Goal: Task Accomplishment & Management: Manage account settings

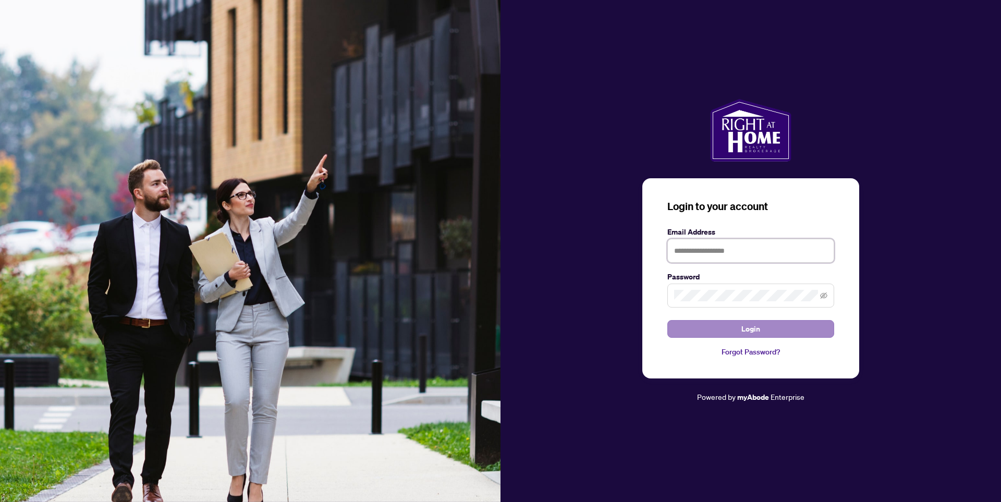
type input "**********"
click at [751, 328] on span "Login" at bounding box center [750, 329] width 19 height 17
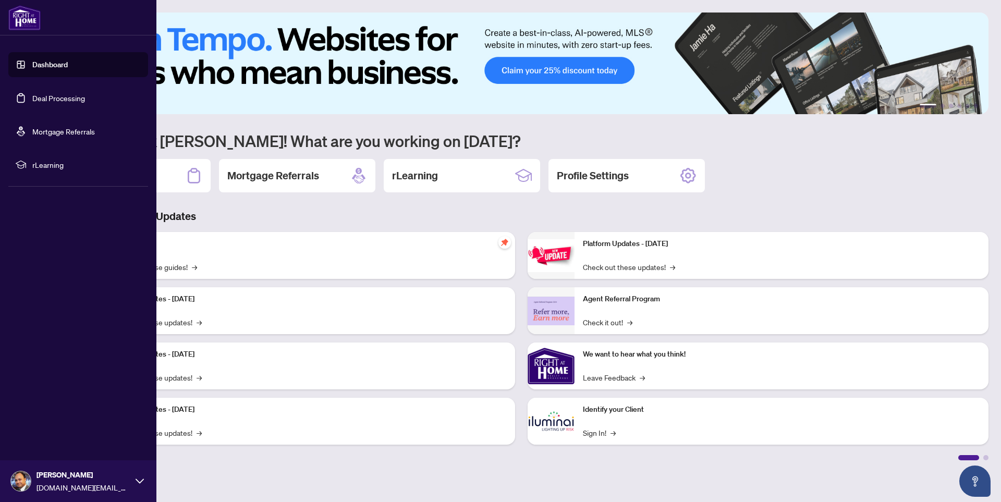
click at [59, 103] on link "Deal Processing" at bounding box center [58, 97] width 53 height 9
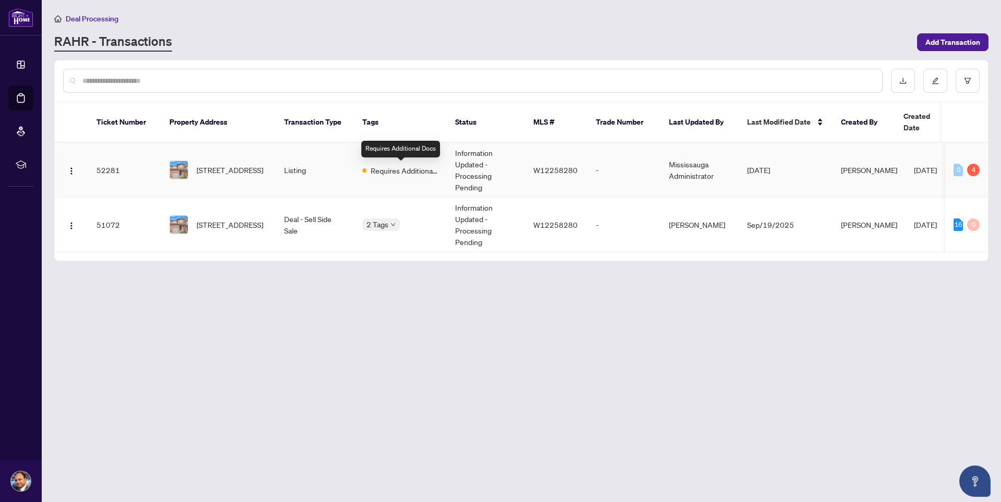
click at [421, 171] on span "Requires Additional Docs" at bounding box center [405, 170] width 68 height 11
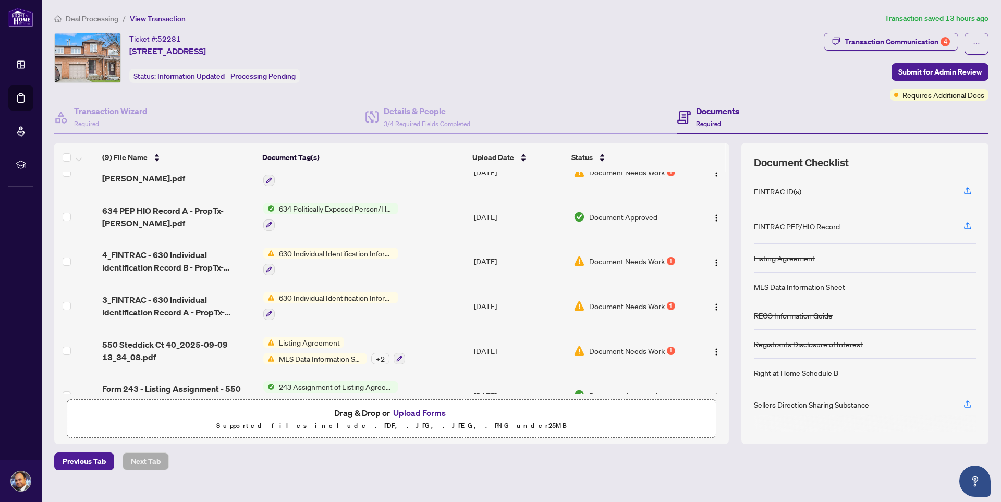
scroll to position [184, 0]
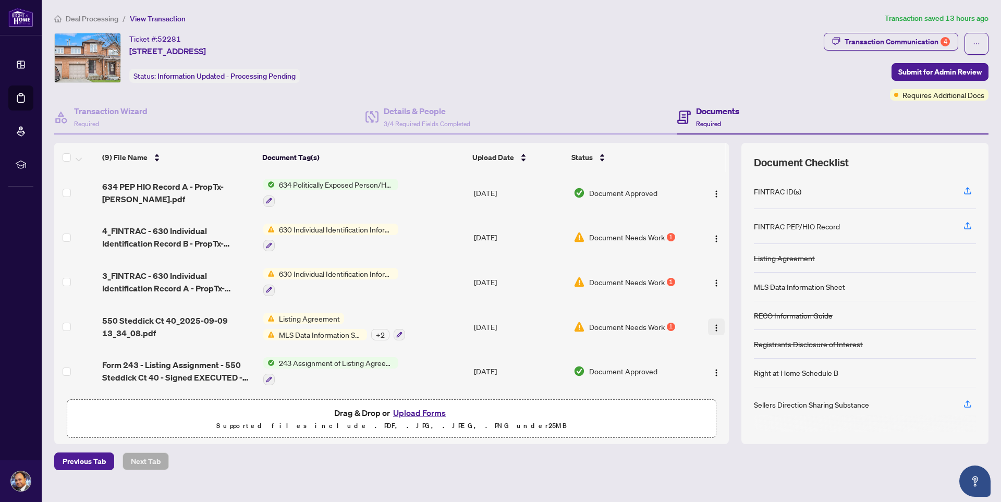
click at [712, 328] on img "button" at bounding box center [716, 328] width 8 height 8
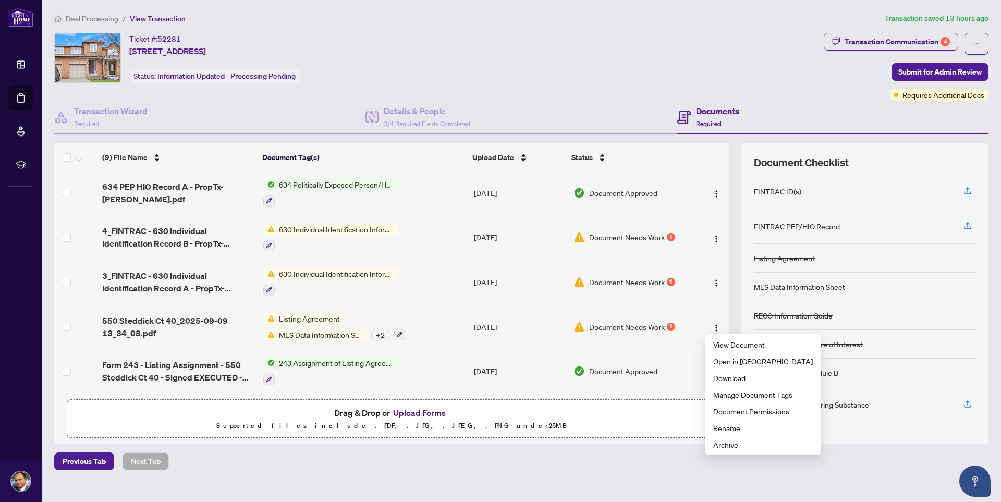
click at [479, 482] on main "Deal Processing / View Transaction Transaction saved 13 hours ago Ticket #: 522…" at bounding box center [521, 251] width 959 height 502
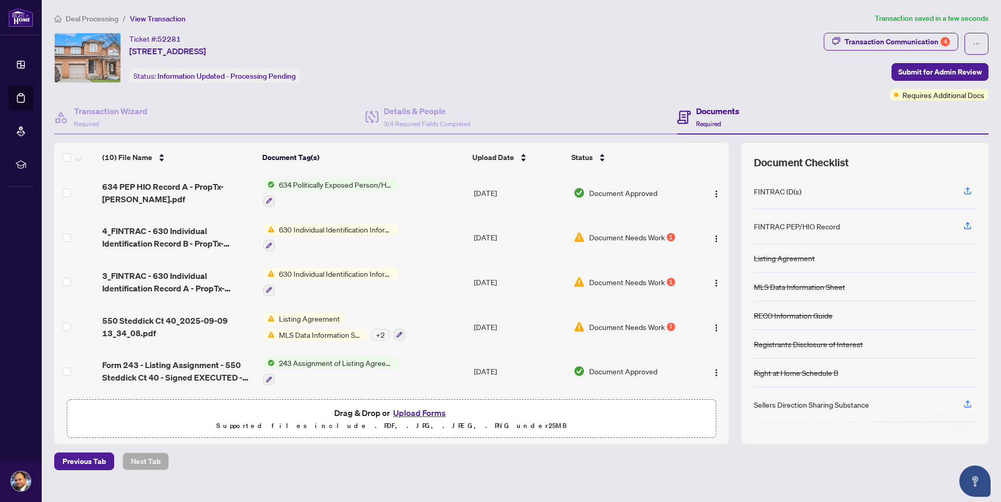
scroll to position [0, 0]
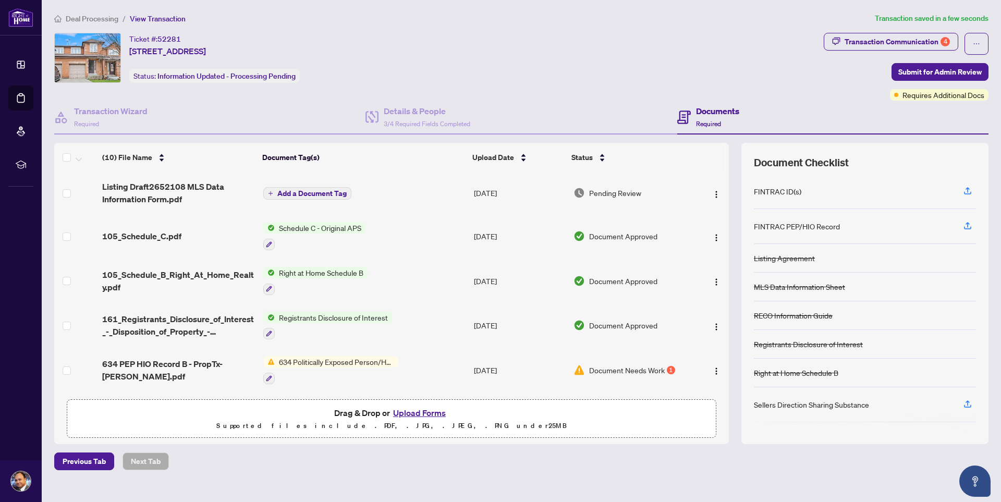
click at [331, 193] on span "Add a Document Tag" at bounding box center [311, 193] width 69 height 7
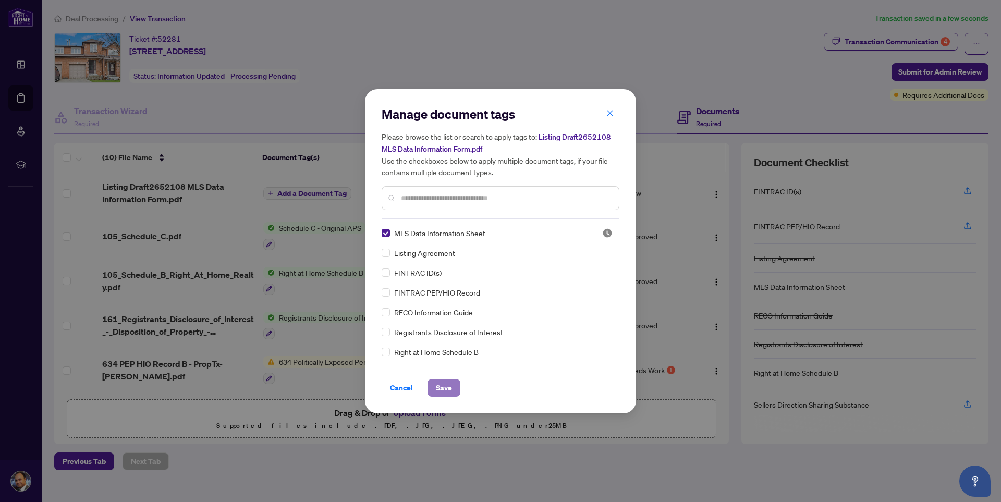
click at [449, 386] on span "Save" at bounding box center [444, 388] width 16 height 17
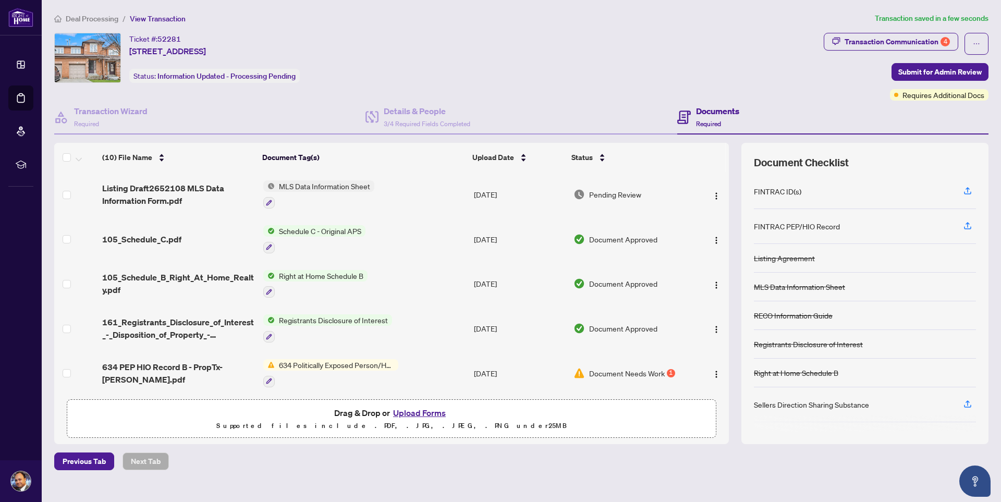
scroll to position [228, 0]
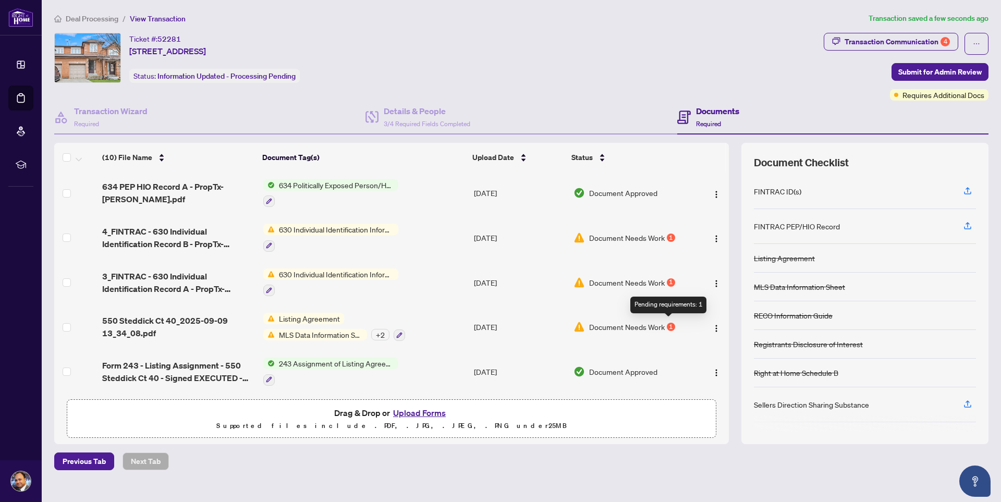
click at [667, 324] on div "1" at bounding box center [671, 327] width 8 height 8
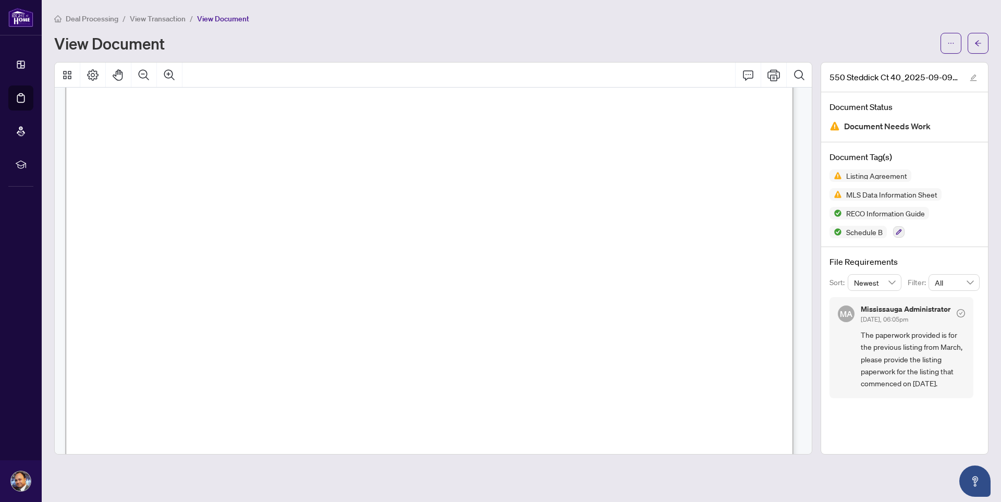
scroll to position [156, 0]
click at [983, 43] on button "button" at bounding box center [978, 43] width 21 height 21
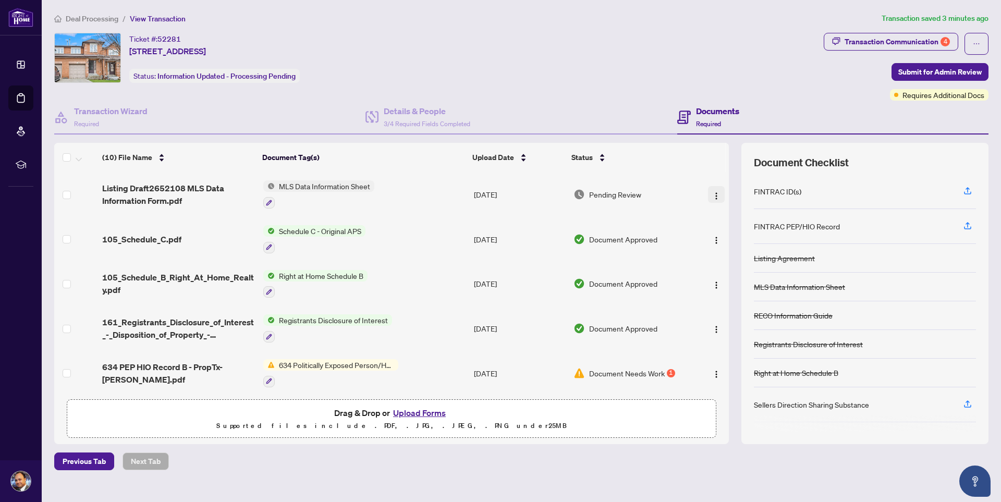
click at [715, 197] on img "button" at bounding box center [716, 196] width 8 height 8
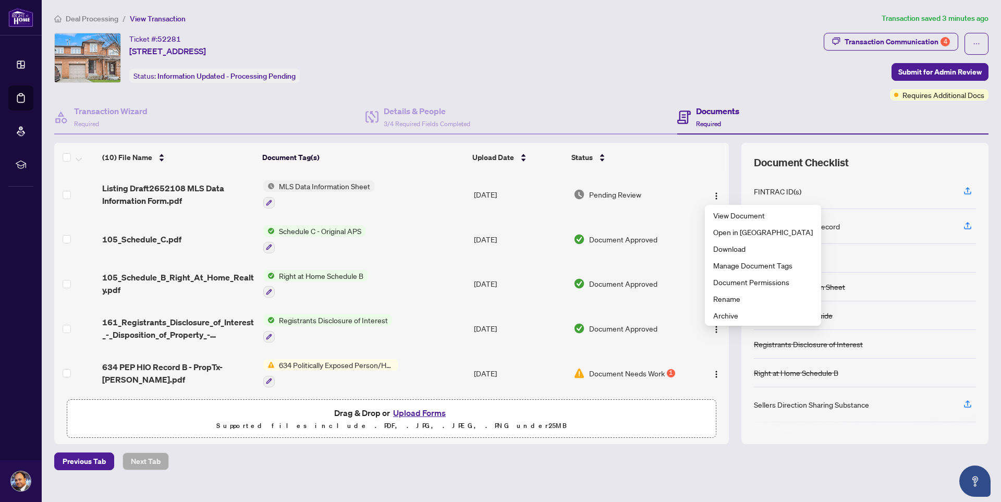
click at [639, 376] on span "Document Needs Work" at bounding box center [627, 373] width 76 height 11
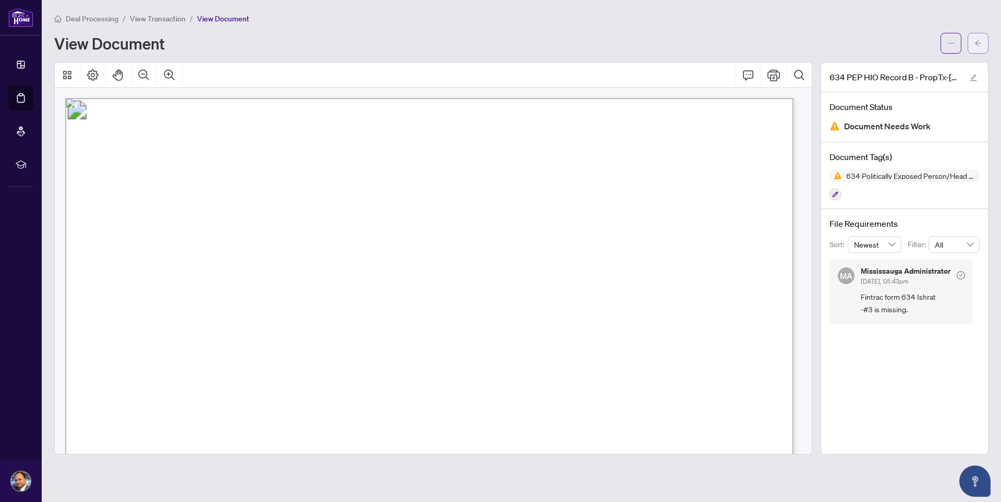
click at [972, 48] on button "button" at bounding box center [978, 43] width 21 height 21
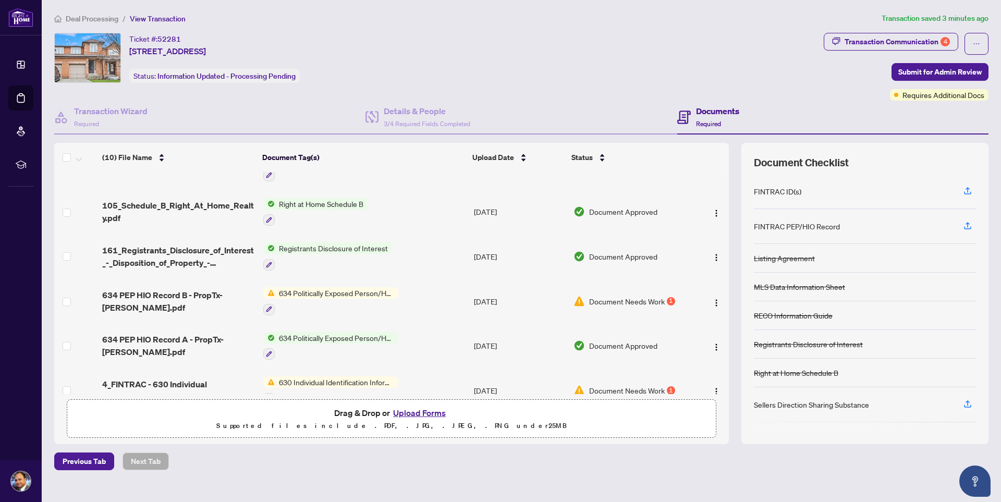
scroll to position [228, 0]
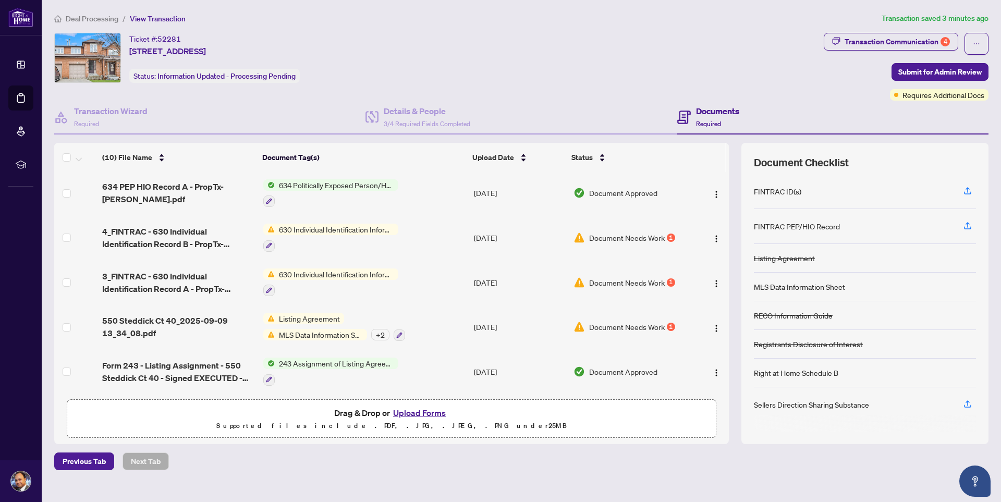
click at [628, 324] on span "Document Needs Work" at bounding box center [627, 326] width 76 height 11
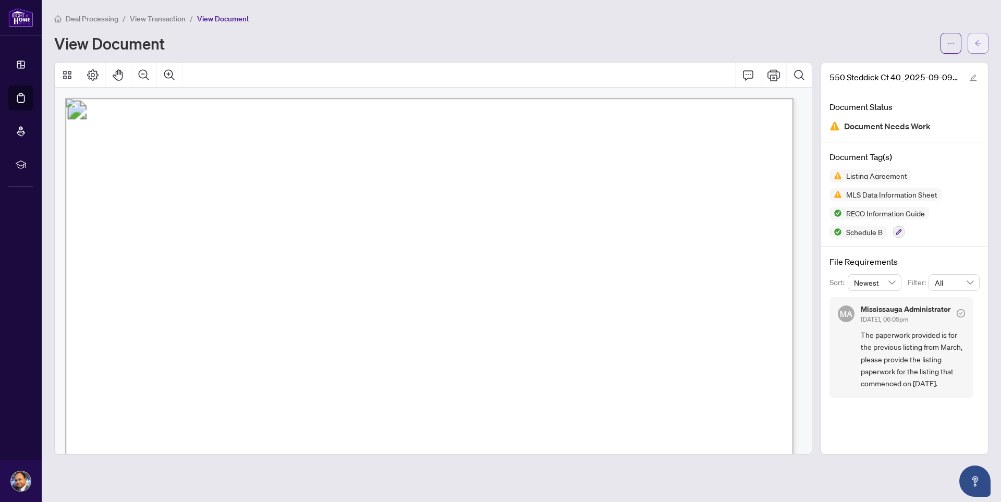
click at [974, 46] on button "button" at bounding box center [978, 43] width 21 height 21
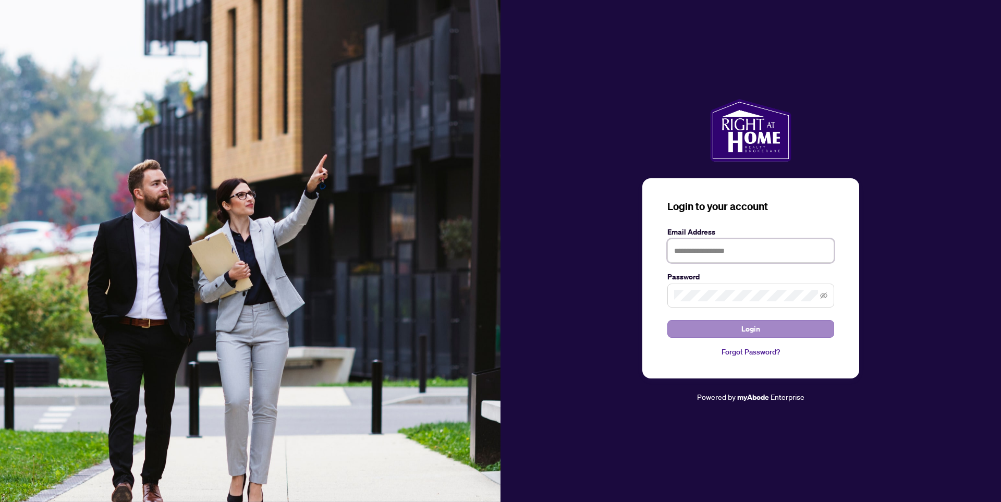
type input "**********"
click at [764, 326] on button "Login" at bounding box center [750, 329] width 167 height 18
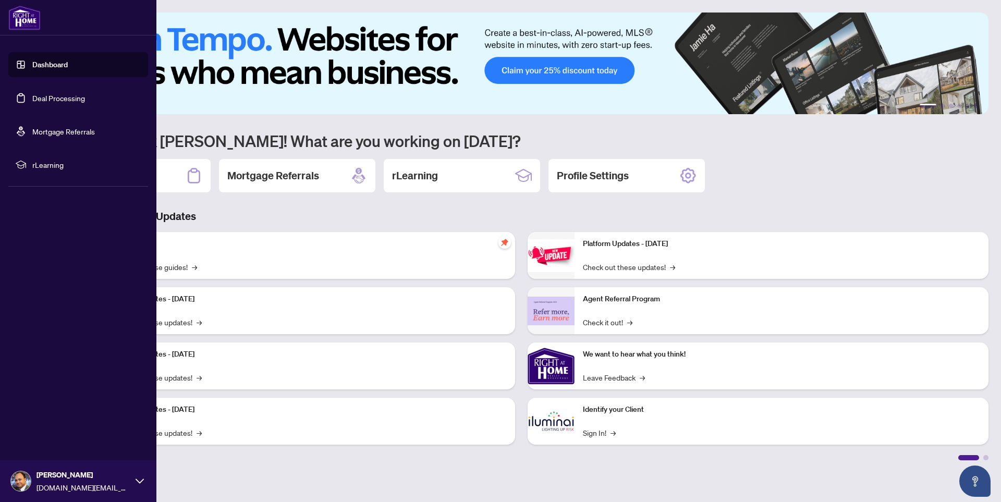
click at [46, 102] on link "Deal Processing" at bounding box center [58, 97] width 53 height 9
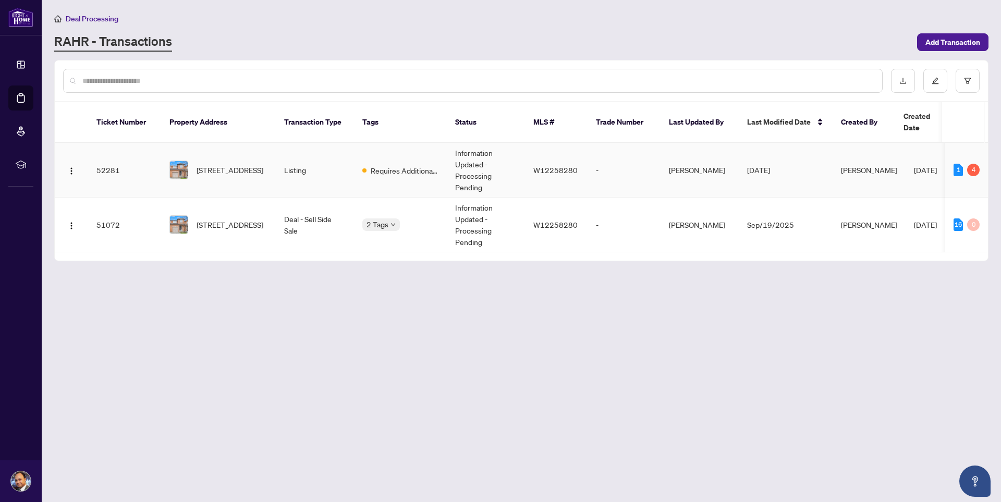
click at [414, 179] on td "Requires Additional Docs" at bounding box center [400, 170] width 93 height 55
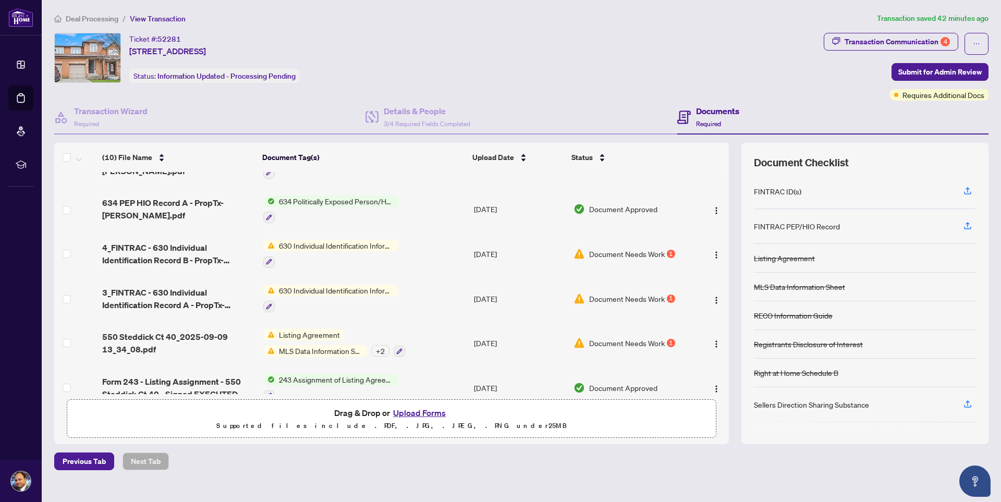
scroll to position [228, 0]
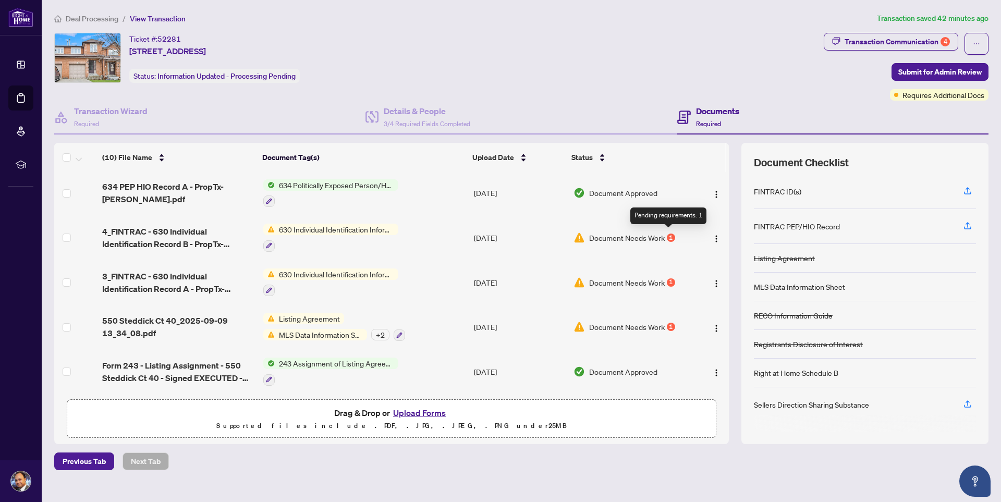
click at [667, 236] on div "1" at bounding box center [671, 238] width 8 height 8
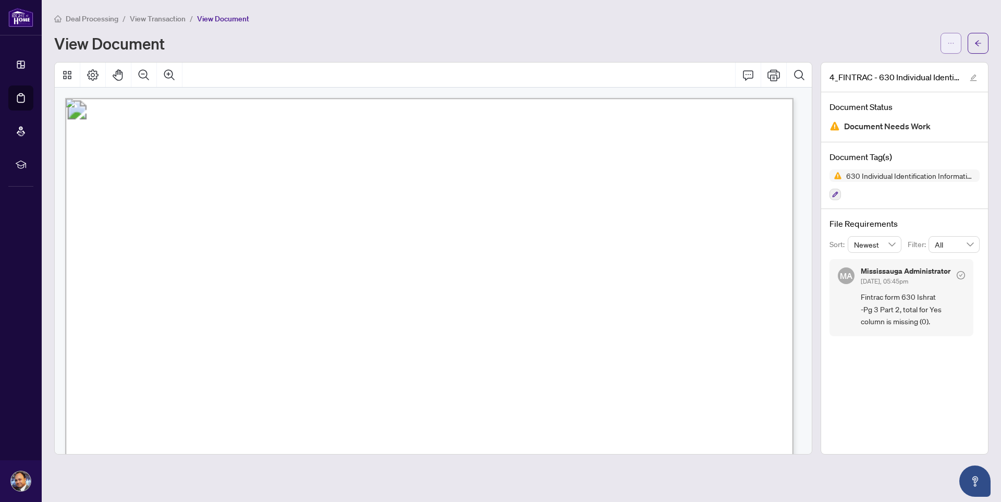
click at [946, 48] on button "button" at bounding box center [951, 43] width 21 height 21
click at [821, 40] on div "View Document" at bounding box center [494, 43] width 880 height 17
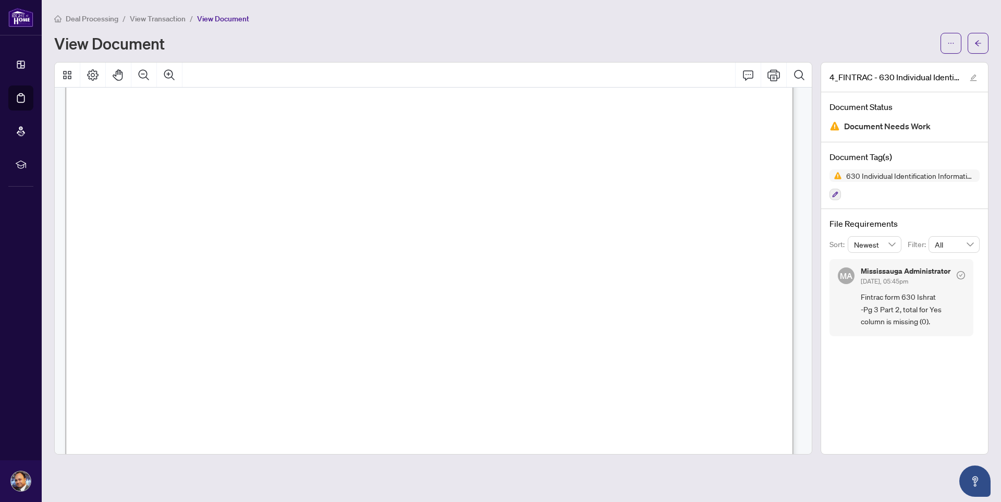
scroll to position [3496, 0]
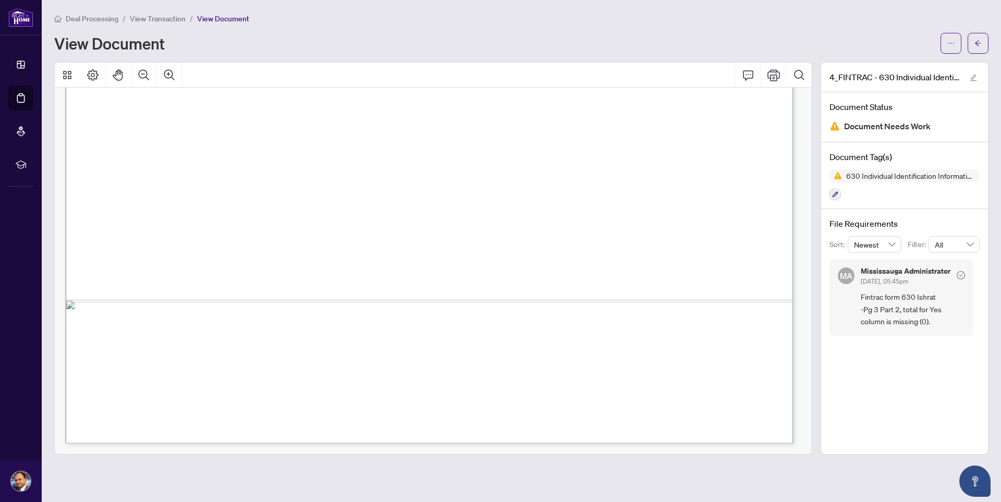
click at [892, 246] on span "Newest" at bounding box center [875, 245] width 42 height 16
click at [959, 245] on span "All" at bounding box center [954, 245] width 39 height 16
click at [951, 217] on h4 "File Requirements" at bounding box center [905, 223] width 150 height 13
click at [974, 77] on icon "edit" at bounding box center [973, 77] width 7 height 7
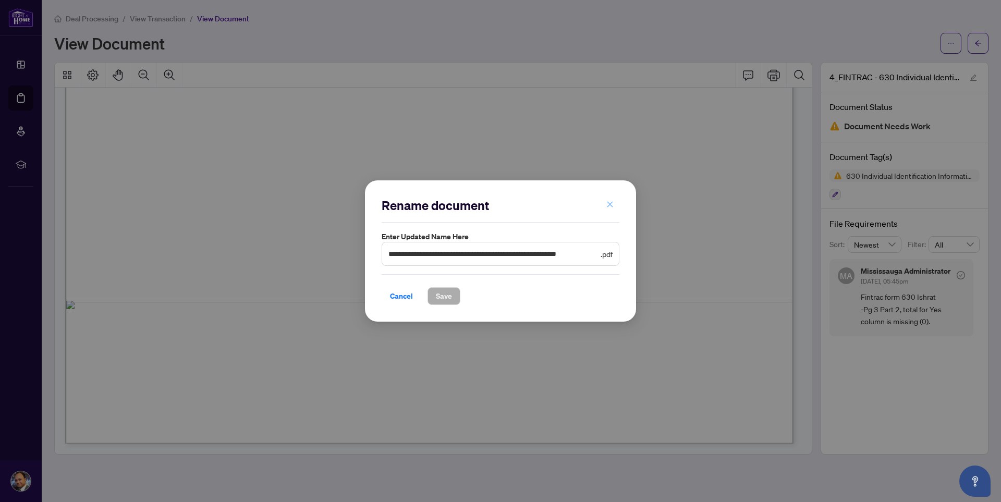
click at [612, 203] on icon "close" at bounding box center [610, 205] width 6 height 6
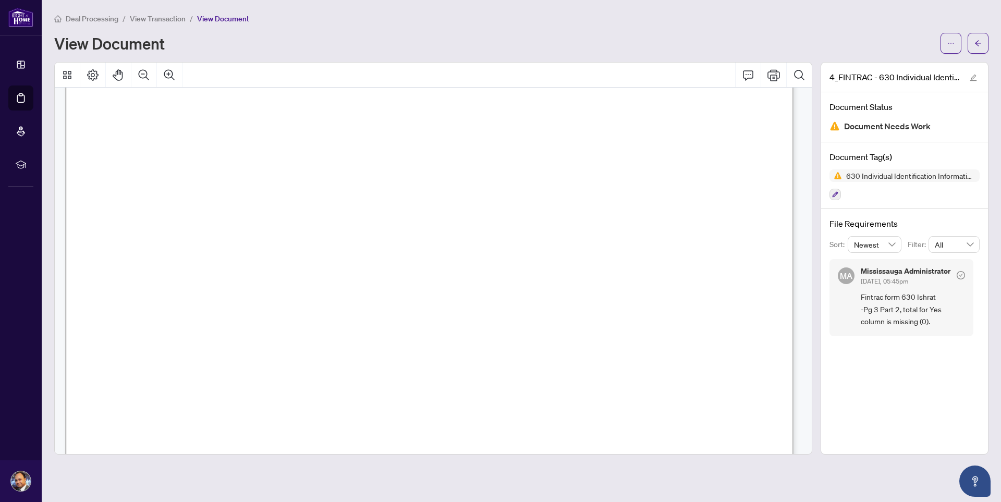
scroll to position [167, 0]
click at [982, 44] on button "button" at bounding box center [978, 43] width 21 height 21
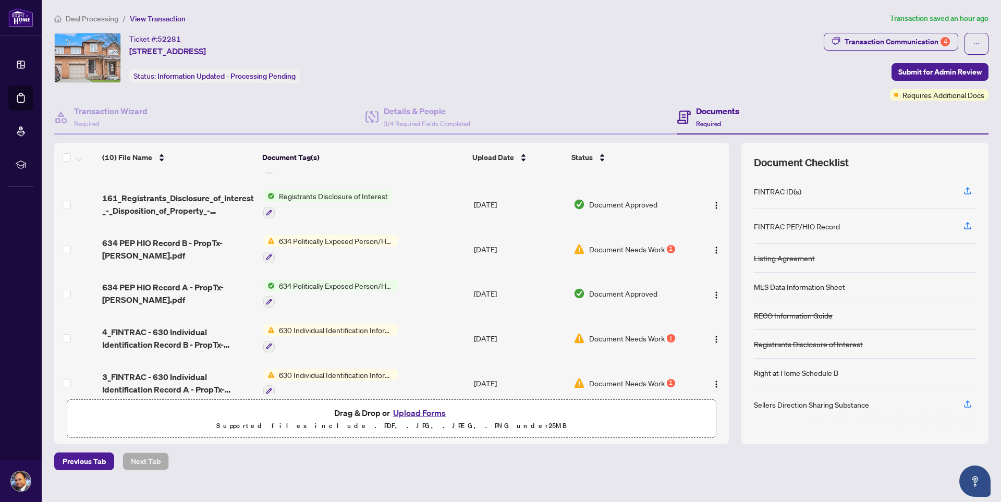
scroll to position [228, 0]
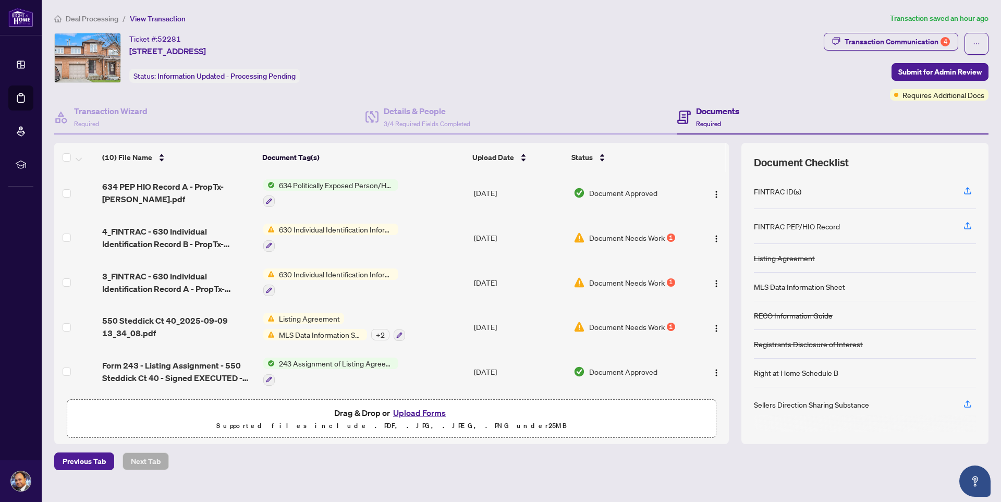
click at [610, 281] on span "Document Needs Work" at bounding box center [627, 282] width 76 height 11
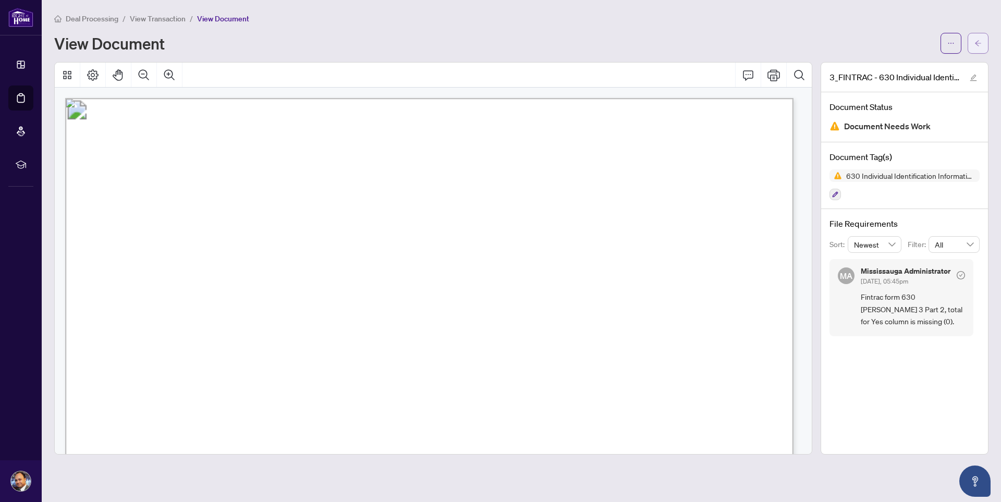
click at [975, 46] on icon "arrow-left" at bounding box center [978, 43] width 7 height 7
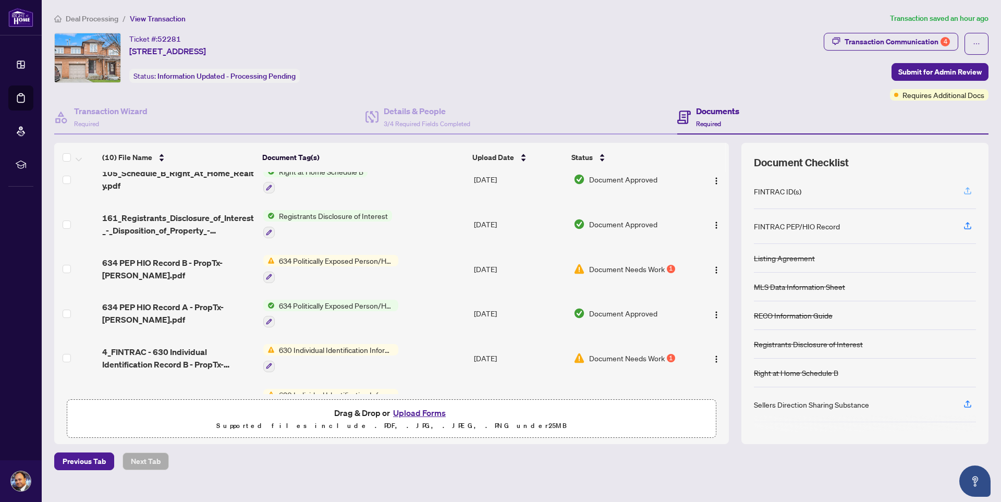
click at [965, 192] on icon "button" at bounding box center [967, 190] width 9 height 9
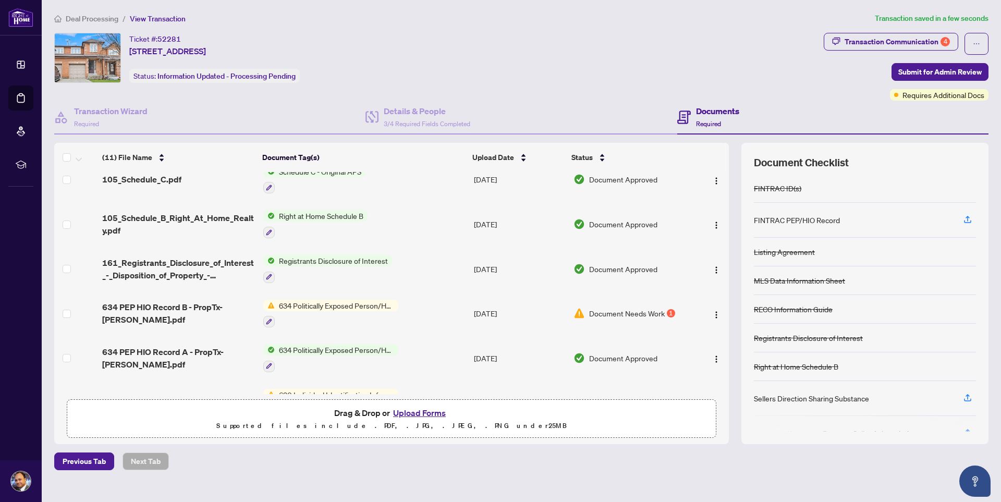
click at [783, 191] on div "FINTRAC ID(s)" at bounding box center [777, 188] width 47 height 11
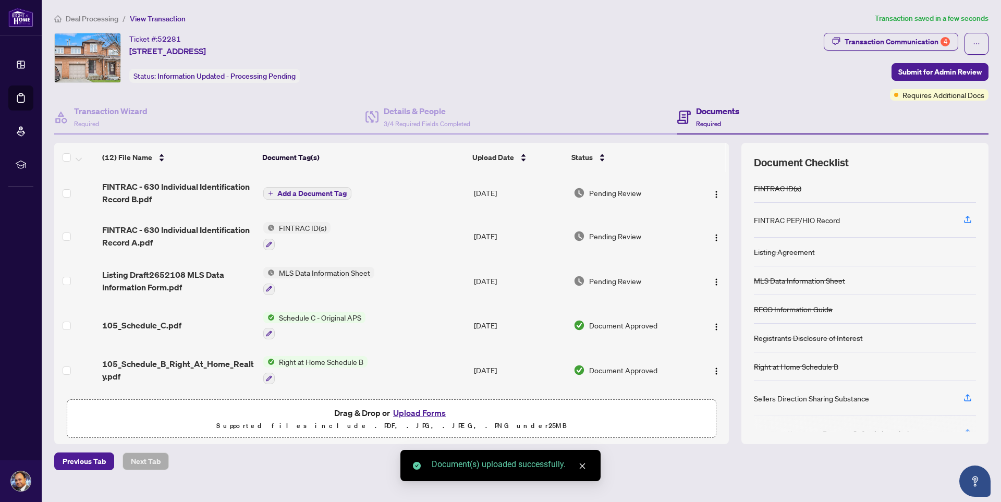
click at [322, 194] on span "Add a Document Tag" at bounding box center [311, 193] width 69 height 7
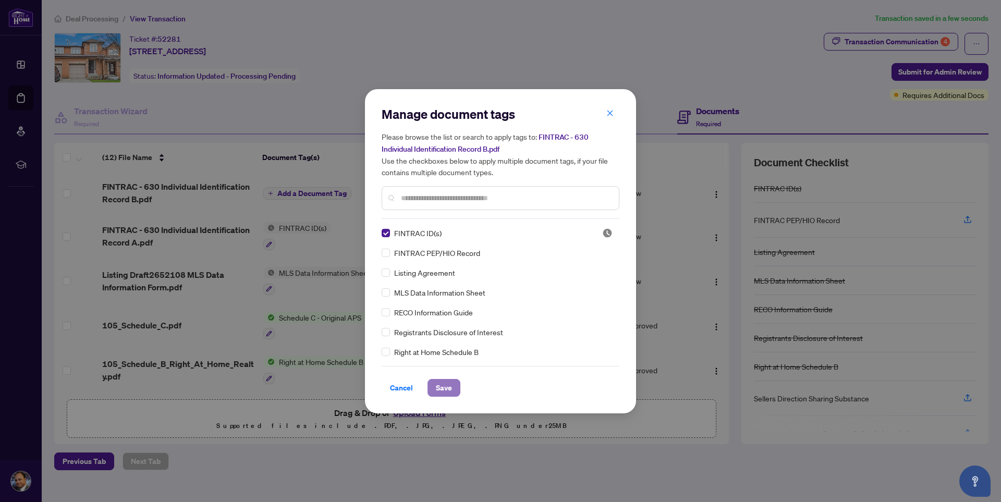
click at [452, 391] on span "Save" at bounding box center [444, 388] width 16 height 17
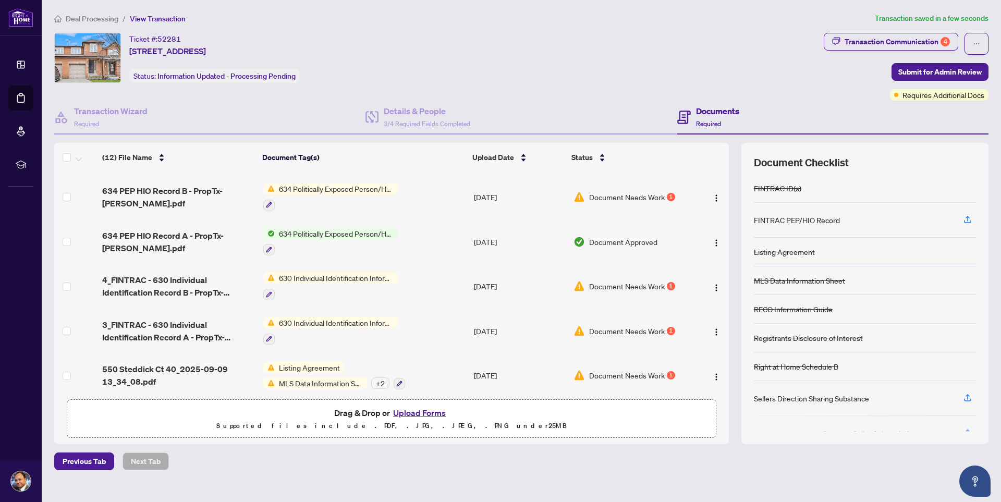
scroll to position [213, 0]
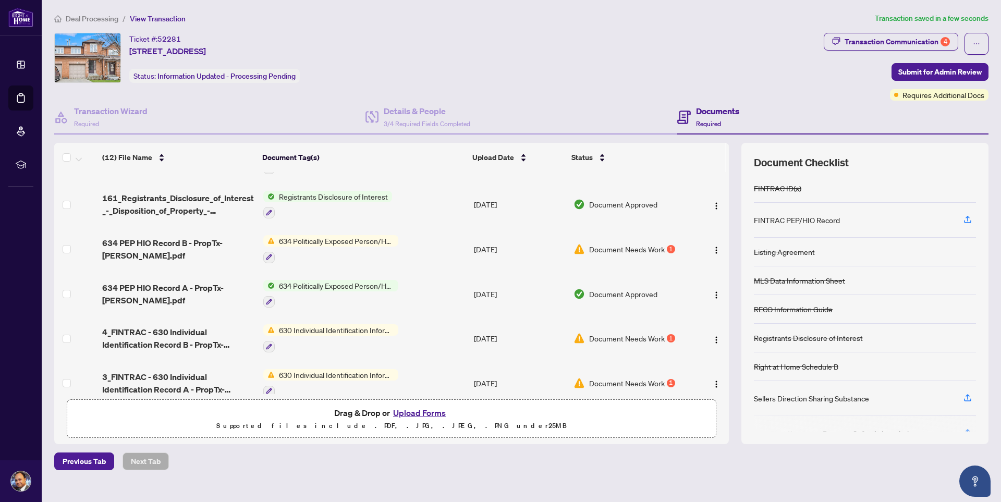
click at [371, 243] on span "634 Politically Exposed Person/Head of International Organization Checklist/Rec…" at bounding box center [337, 240] width 124 height 11
click at [671, 252] on div "1" at bounding box center [671, 249] width 8 height 8
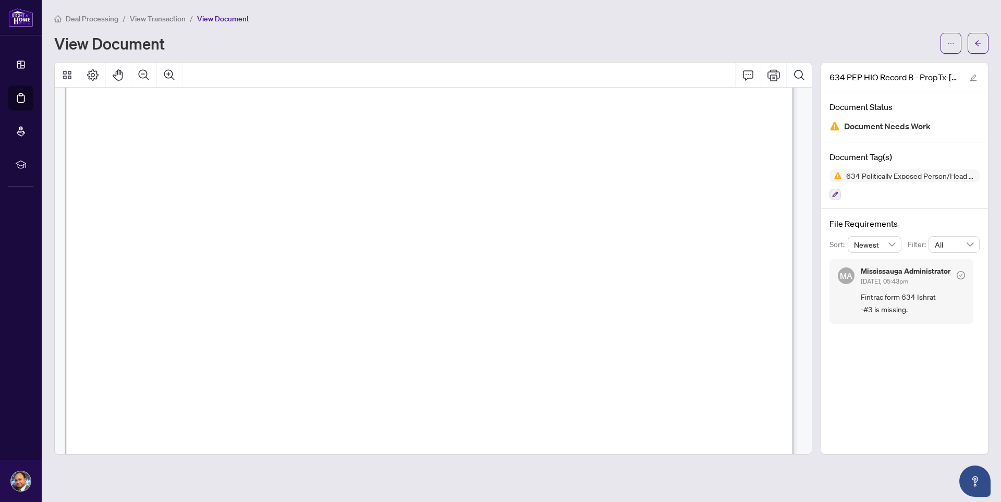
scroll to position [209, 0]
click at [981, 46] on icon "arrow-left" at bounding box center [978, 43] width 7 height 7
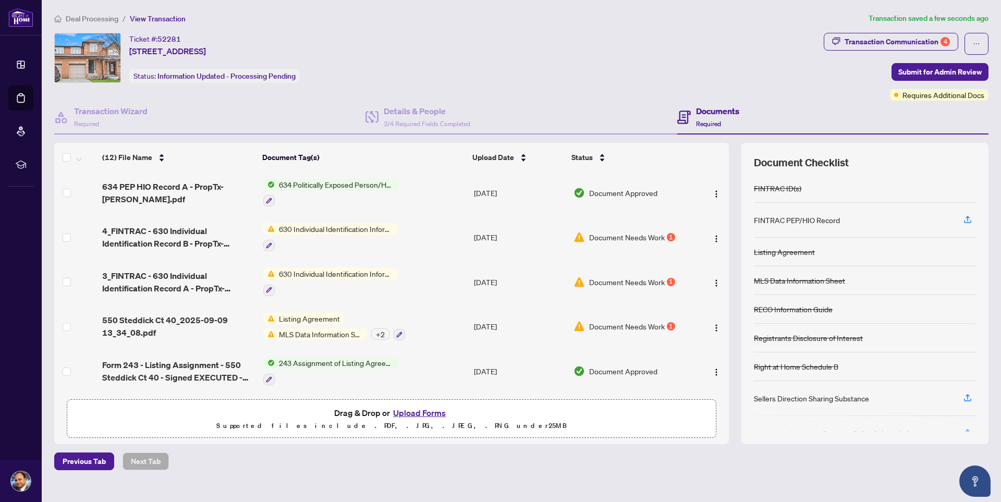
scroll to position [265, 0]
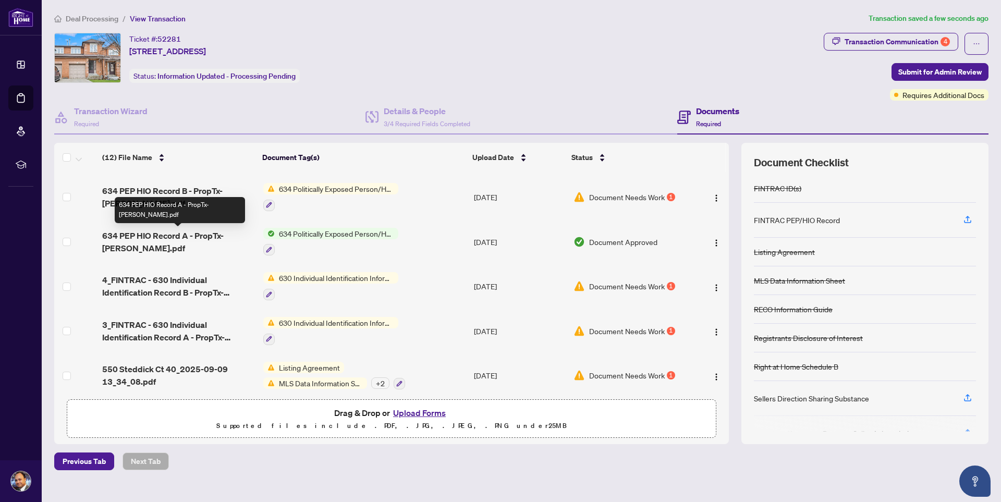
click at [170, 236] on span "634 PEP HIO Record A - PropTx-[PERSON_NAME].pdf" at bounding box center [178, 241] width 153 height 25
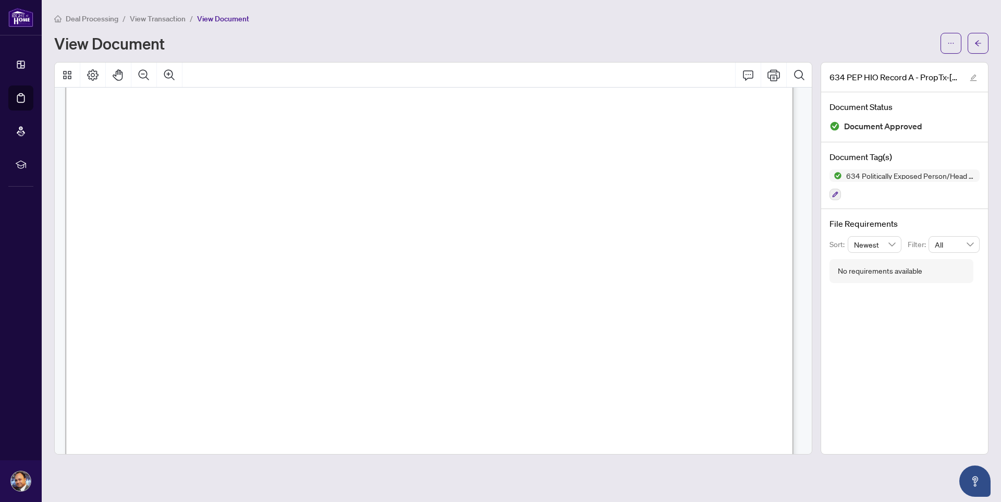
scroll to position [209, 0]
click at [976, 45] on icon "arrow-left" at bounding box center [978, 43] width 7 height 7
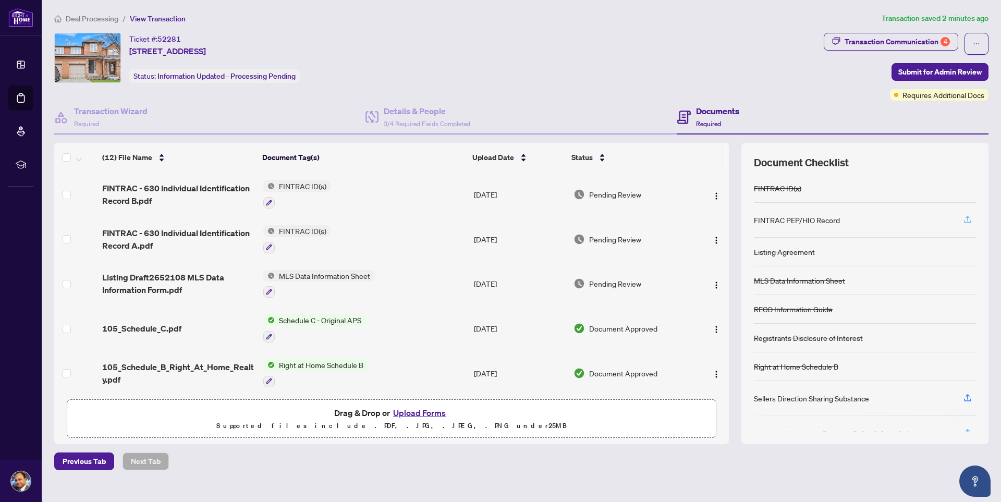
click at [967, 220] on icon "button" at bounding box center [967, 219] width 9 height 9
click at [969, 220] on icon "button" at bounding box center [967, 219] width 9 height 9
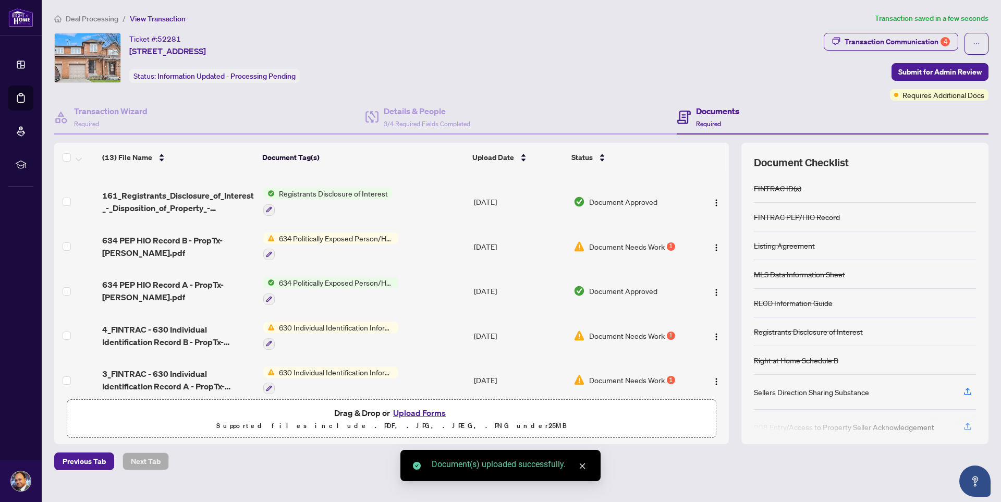
scroll to position [362, 0]
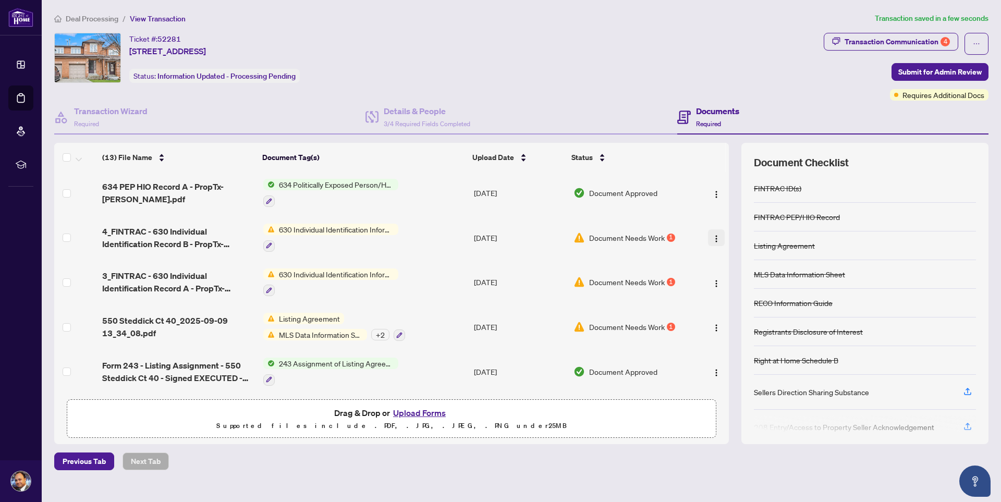
click at [714, 238] on img "button" at bounding box center [716, 239] width 8 height 8
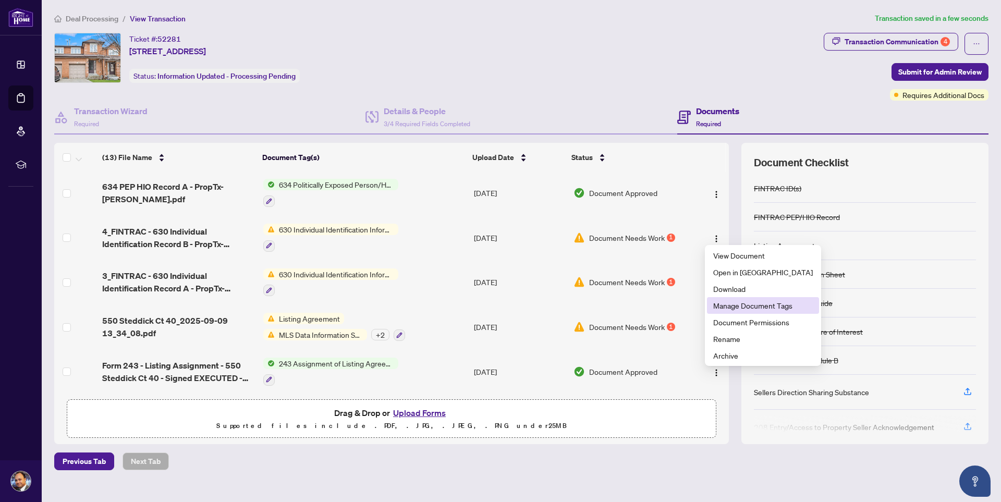
click at [757, 305] on span "Manage Document Tags" at bounding box center [763, 305] width 100 height 11
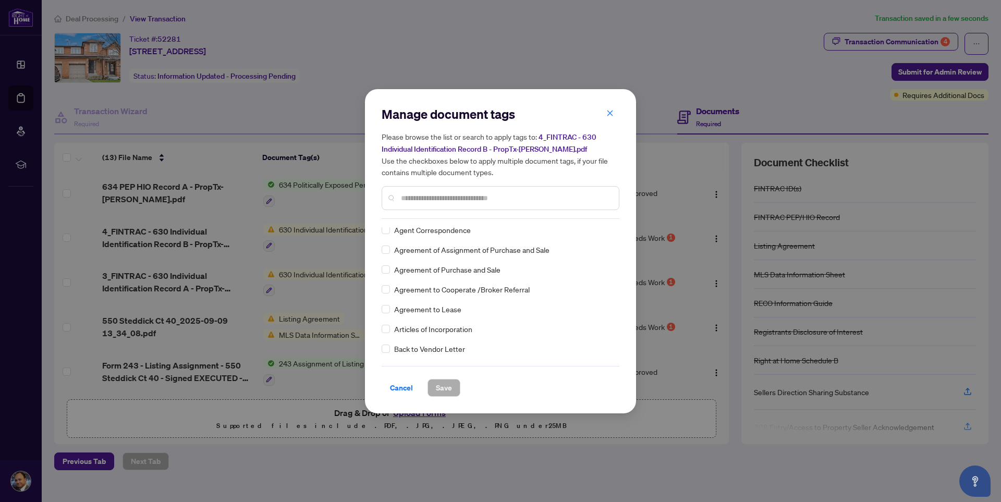
scroll to position [0, 0]
click at [611, 115] on icon "close" at bounding box center [609, 113] width 7 height 7
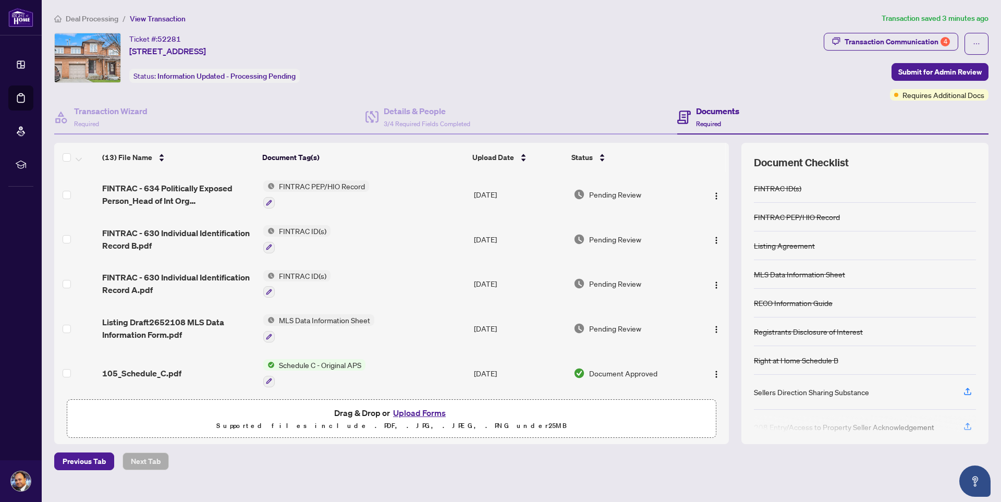
click at [641, 56] on div "Ticket #: 52281 40-550 Steddick Crt, Mississauga, Ontario L5R 3S8, Canada Statu…" at bounding box center [436, 58] width 765 height 50
click at [574, 73] on div "Ticket #: 52281 40-550 Steddick Crt, Mississauga, Ontario L5R 3S8, Canada Statu…" at bounding box center [436, 58] width 765 height 50
click at [978, 42] on icon "ellipsis" at bounding box center [976, 43] width 7 height 7
click at [675, 46] on div "Ticket #: 52281 40-550 Steddick Crt, Mississauga, Ontario L5R 3S8, Canada Statu…" at bounding box center [436, 58] width 765 height 50
click at [525, 60] on div "Ticket #: 52281 40-550 Steddick Crt, Mississauga, Ontario L5R 3S8, Canada Statu…" at bounding box center [436, 58] width 765 height 50
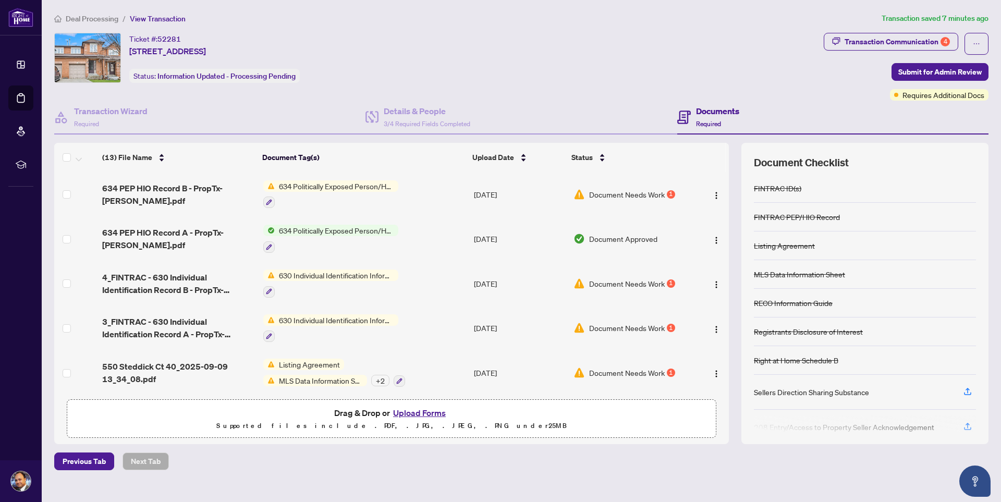
scroll to position [362, 0]
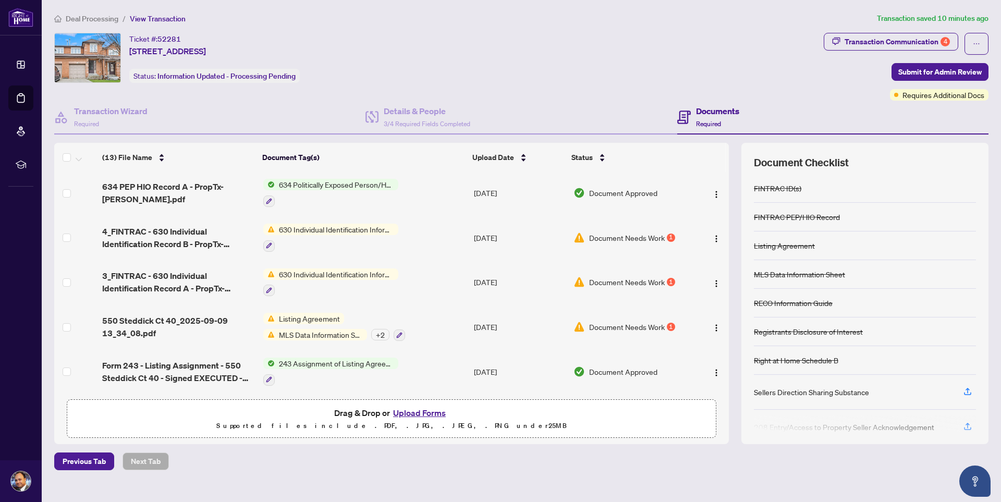
click at [714, 117] on h4 "Documents" at bounding box center [717, 111] width 43 height 13
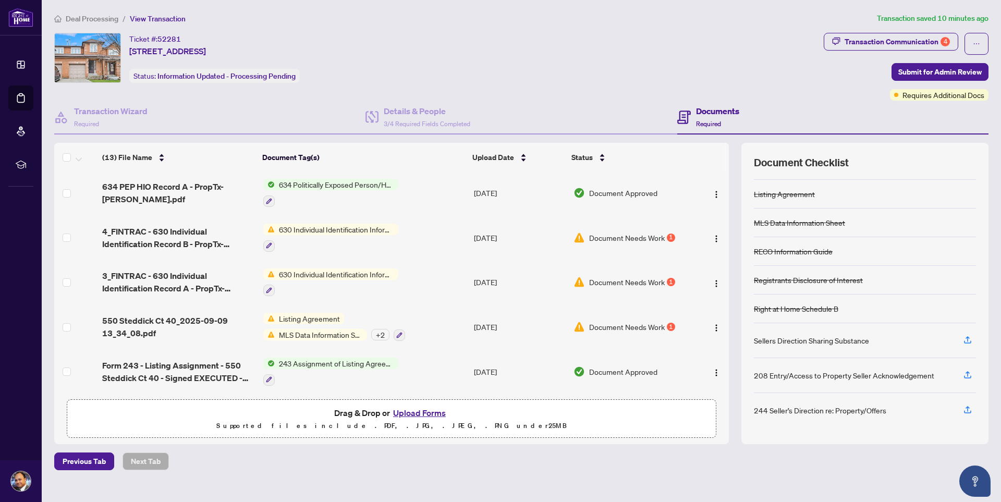
scroll to position [0, 0]
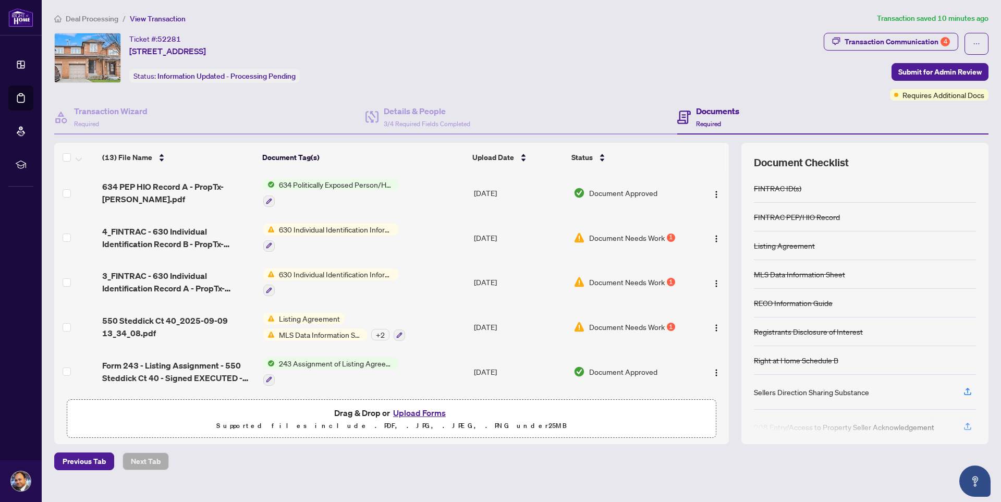
click at [689, 46] on div "Ticket #: 52281 40-550 Steddick Crt, Mississauga, Ontario L5R 3S8, Canada Statu…" at bounding box center [436, 58] width 765 height 50
click at [577, 235] on img at bounding box center [579, 237] width 11 height 11
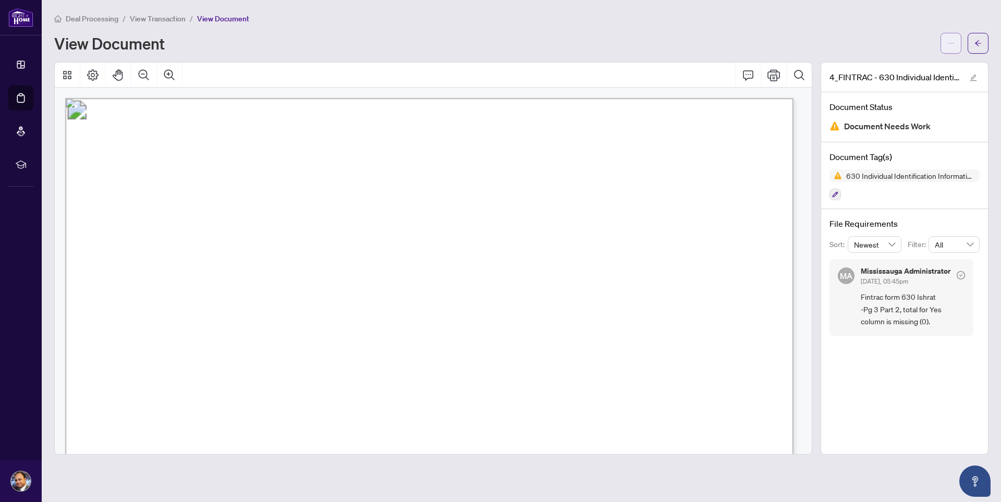
click at [949, 47] on span "button" at bounding box center [950, 43] width 7 height 17
click at [659, 33] on div "View Document" at bounding box center [521, 43] width 934 height 21
click at [979, 47] on span "button" at bounding box center [978, 43] width 7 height 17
